Goal: Task Accomplishment & Management: Manage account settings

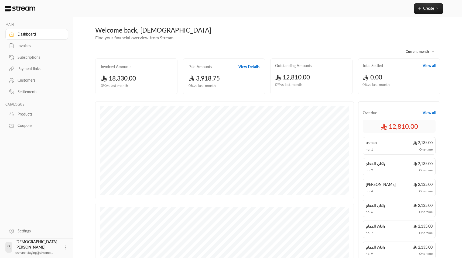
click at [27, 47] on div "Invoices" at bounding box center [40, 45] width 44 height 5
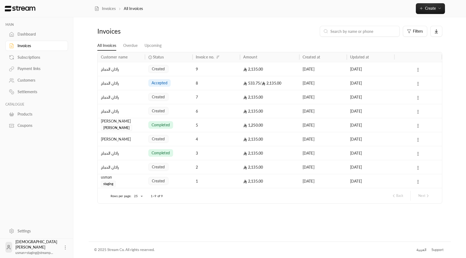
click at [201, 126] on div "5" at bounding box center [216, 125] width 41 height 14
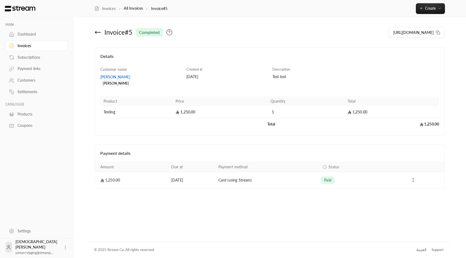
click at [413, 181] on icon "Payments" at bounding box center [412, 179] width 5 height 5
click at [419, 194] on li "Download invoice" at bounding box center [429, 194] width 33 height 10
click at [422, 10] on icon "button" at bounding box center [421, 8] width 4 height 4
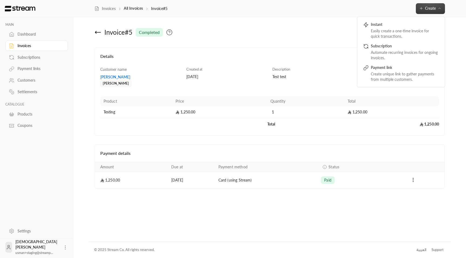
drag, startPoint x: 349, startPoint y: 6, endPoint x: 346, endPoint y: 10, distance: 5.8
click at [349, 6] on div "Invoices All Invoices Invoice#5 Create Instant Easily create a one-time invoice…" at bounding box center [269, 8] width 361 height 11
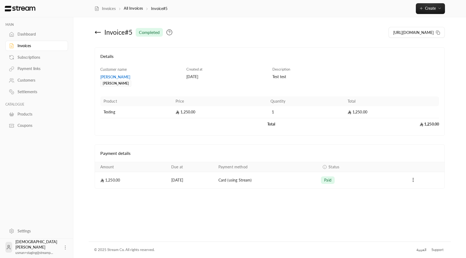
click at [32, 232] on div "Settings" at bounding box center [40, 231] width 44 height 5
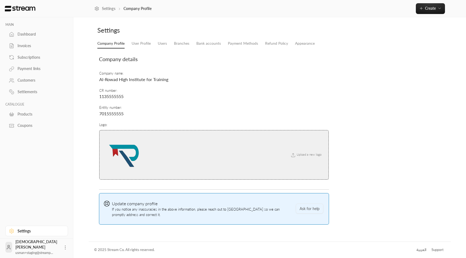
click at [314, 43] on li "Appearance" at bounding box center [304, 44] width 27 height 10
click at [306, 44] on link "Appearance" at bounding box center [305, 44] width 20 height 10
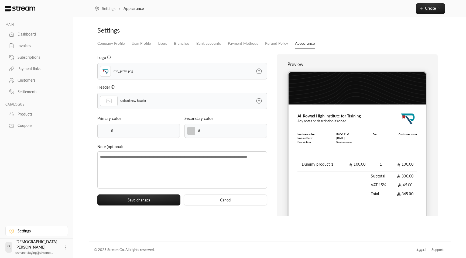
type input "******"
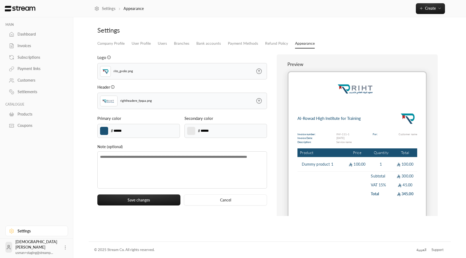
drag, startPoint x: 130, startPoint y: 132, endPoint x: 114, endPoint y: 131, distance: 16.2
click at [114, 131] on input "******" at bounding box center [122, 131] width 19 height 6
